Goal: Task Accomplishment & Management: Use online tool/utility

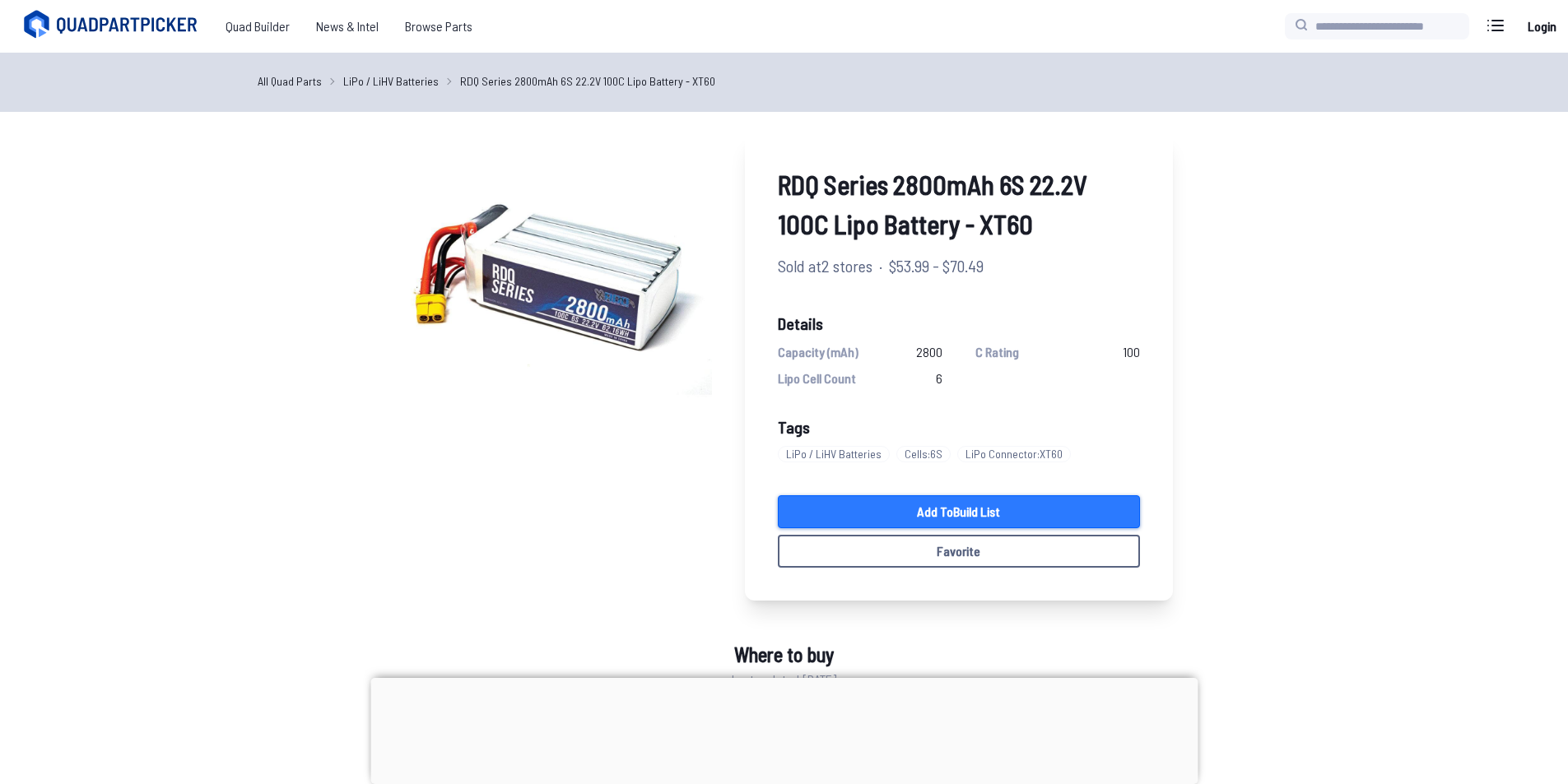
click at [1019, 508] on link "Add to Build List" at bounding box center [959, 512] width 363 height 33
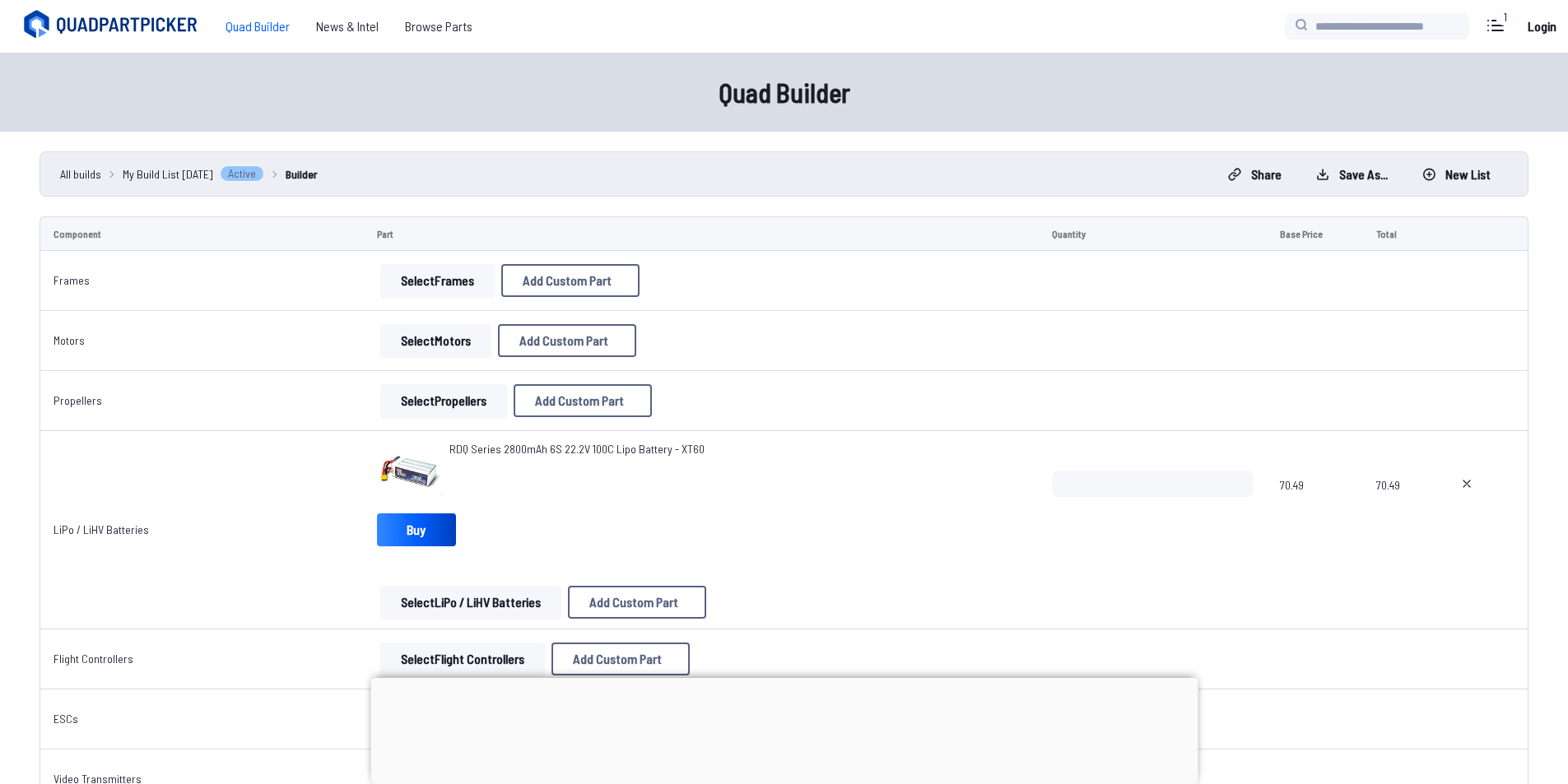
drag, startPoint x: 1363, startPoint y: 103, endPoint x: 1359, endPoint y: 79, distance: 24.3
click at [1363, 103] on div "Quad Builder" at bounding box center [784, 92] width 1568 height 79
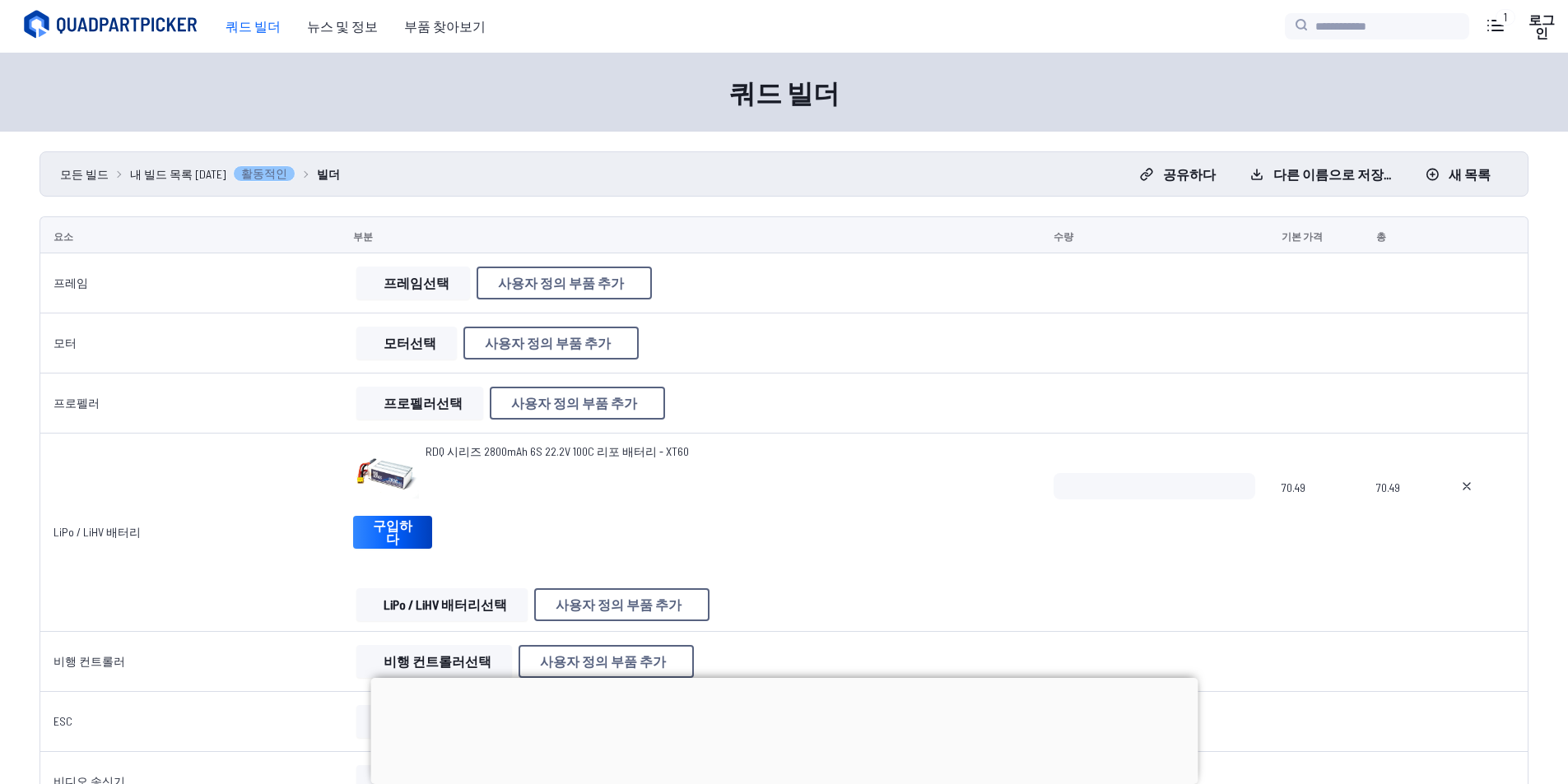
click at [1414, 102] on div "쿼드 빌더" at bounding box center [784, 92] width 1568 height 79
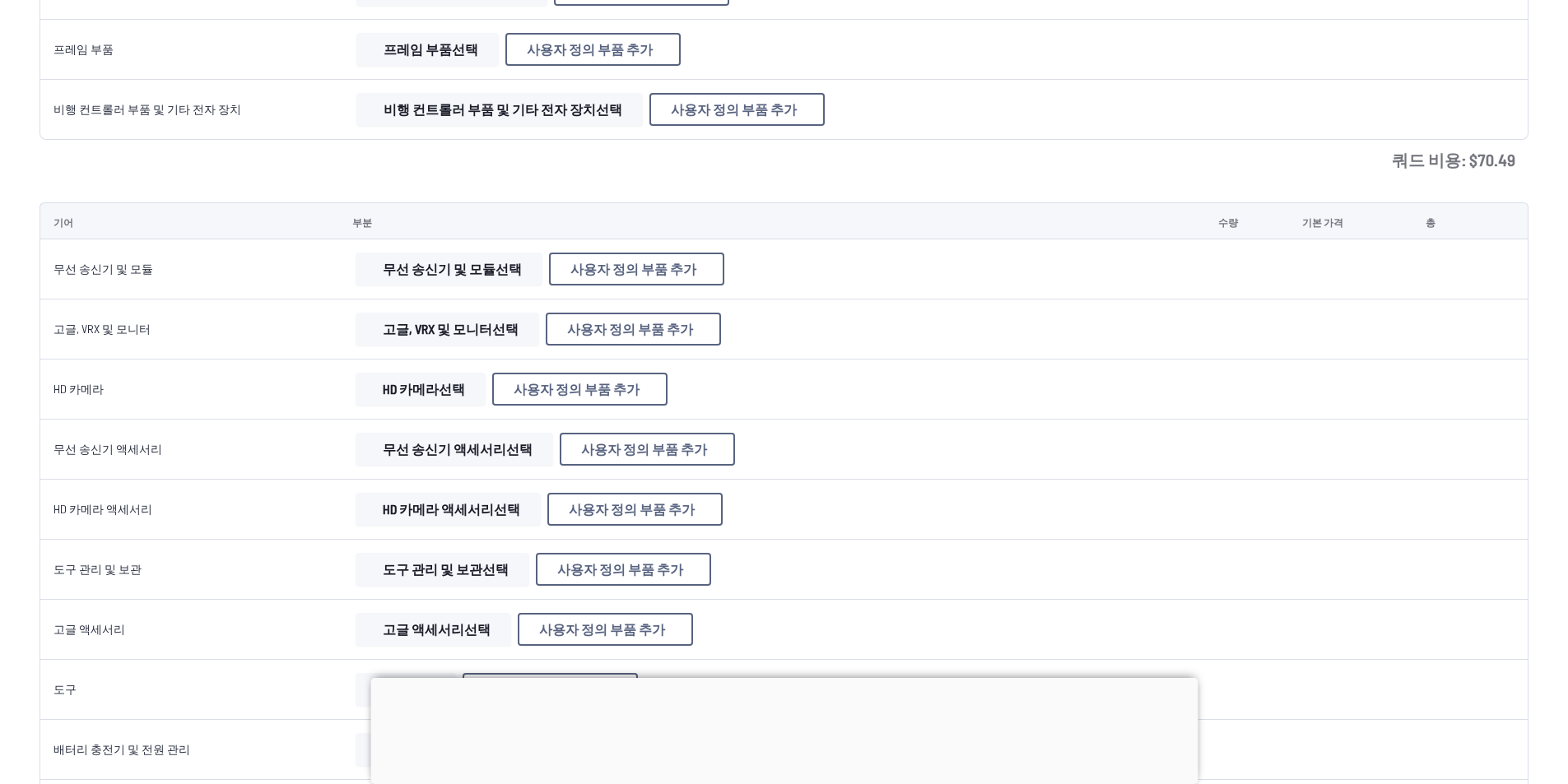
scroll to position [1152, 0]
